Goal: Check status

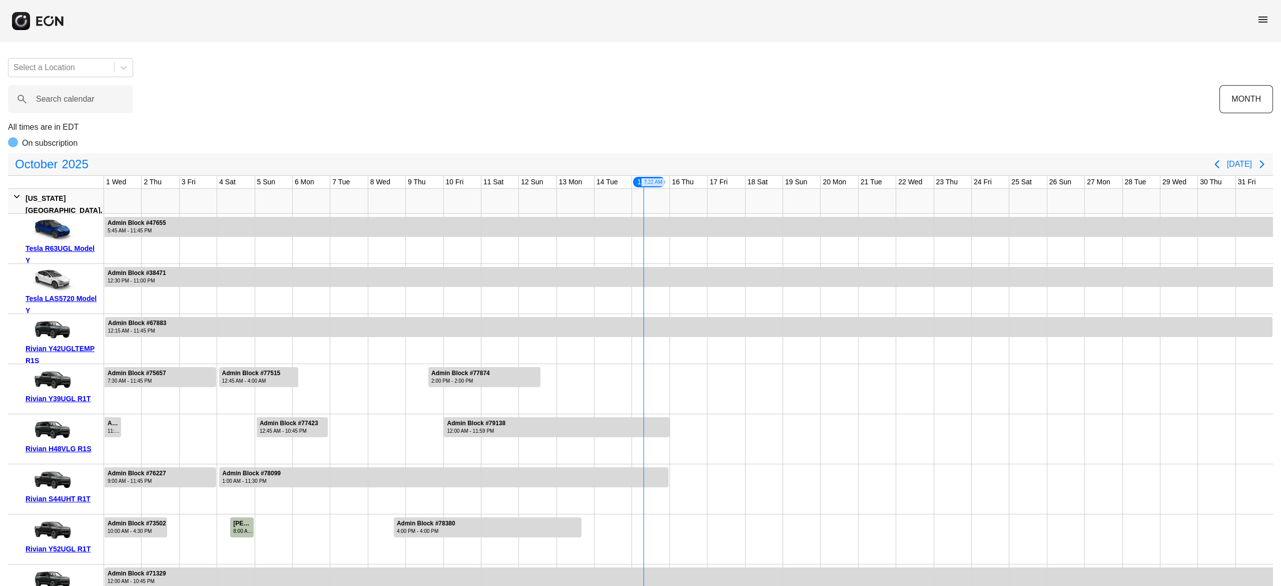
click at [1256, 13] on div "menu" at bounding box center [640, 21] width 1281 height 42
click at [1262, 20] on span "menu" at bounding box center [1263, 20] width 12 height 12
click at [1237, 104] on link "Reservations" at bounding box center [1243, 107] width 52 height 12
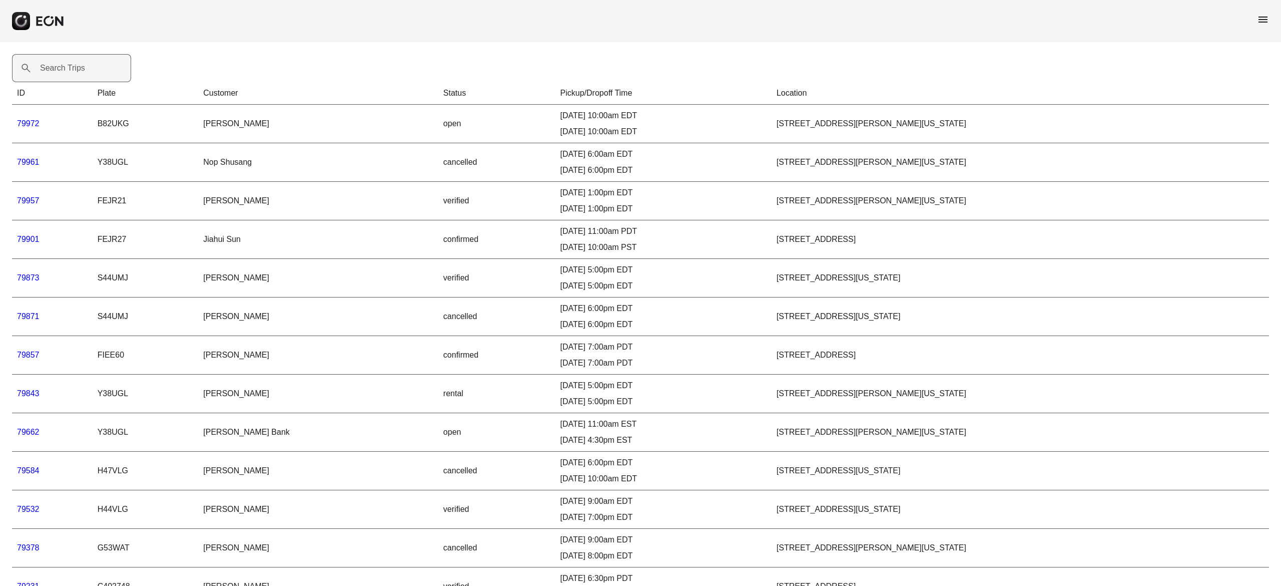
click at [75, 72] on label "Search Trips" at bounding box center [62, 68] width 45 height 12
click at [75, 72] on Trips "Search Trips" at bounding box center [71, 68] width 119 height 28
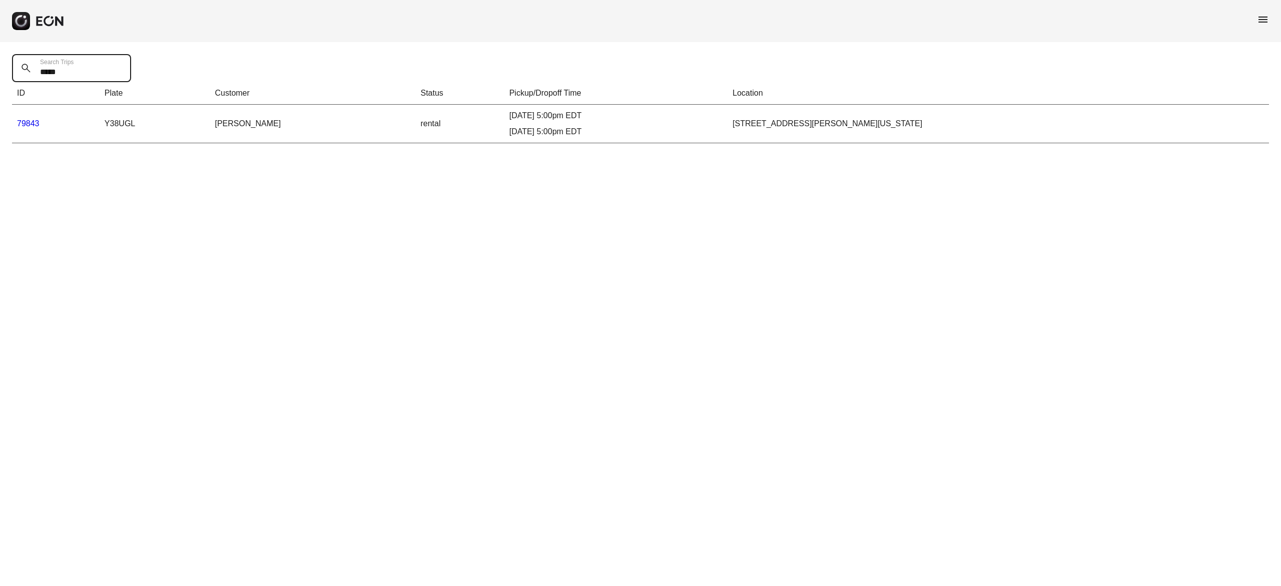
type Trips "*****"
click at [19, 124] on link "79843" at bounding box center [28, 123] width 23 height 9
